Goal: Information Seeking & Learning: Find contact information

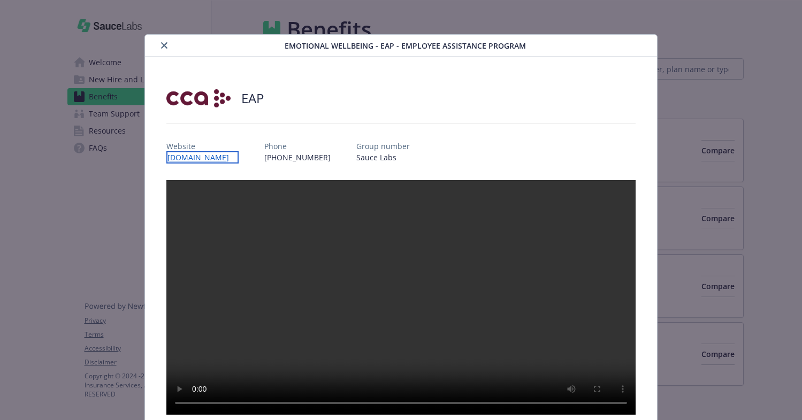
click at [229, 161] on link "[DOMAIN_NAME]" at bounding box center [202, 157] width 72 height 12
